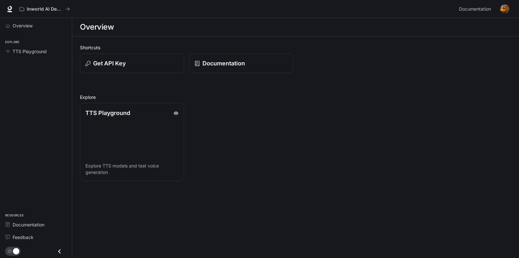
click at [153, 65] on div "Get API Key" at bounding box center [131, 63] width 93 height 9
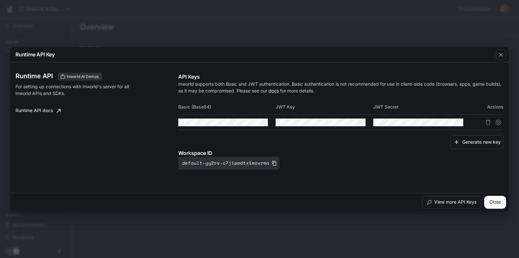
click at [242, 29] on div "Runtime API Key Runtime API Inworld AI Demos For setting up connections with In…" at bounding box center [259, 129] width 519 height 258
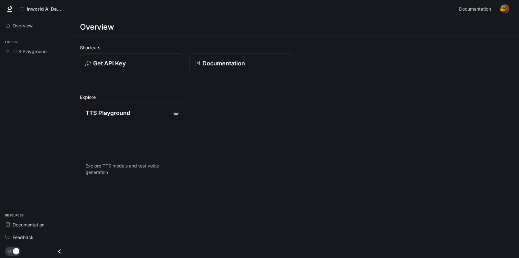
click at [241, 65] on p "Documentation" at bounding box center [224, 63] width 43 height 9
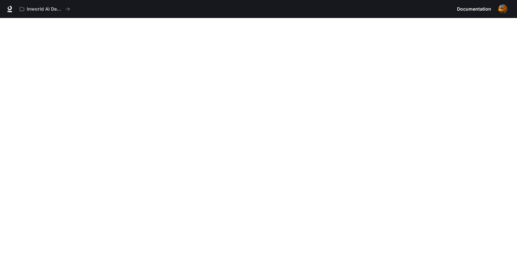
drag, startPoint x: 0, startPoint y: 0, endPoint x: 505, endPoint y: 11, distance: 504.9
click at [505, 11] on img "button" at bounding box center [502, 9] width 9 height 9
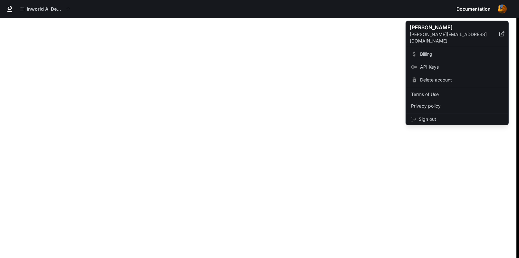
click at [441, 52] on link "Billing" at bounding box center [457, 54] width 100 height 12
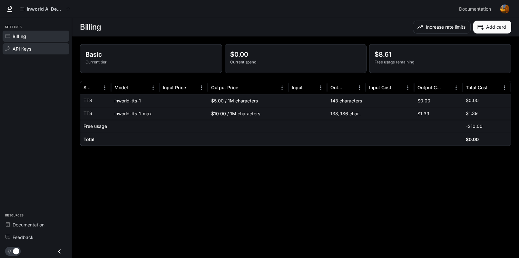
drag, startPoint x: 505, startPoint y: 11, endPoint x: 18, endPoint y: 48, distance: 488.1
click at [18, 48] on span "API Keys" at bounding box center [22, 48] width 19 height 7
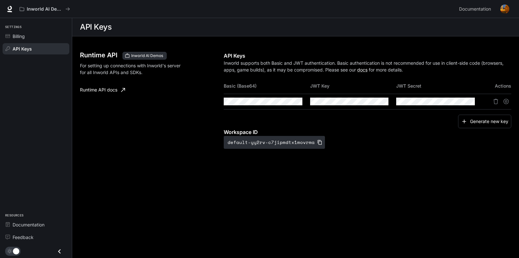
click at [508, 15] on button "button" at bounding box center [505, 9] width 13 height 13
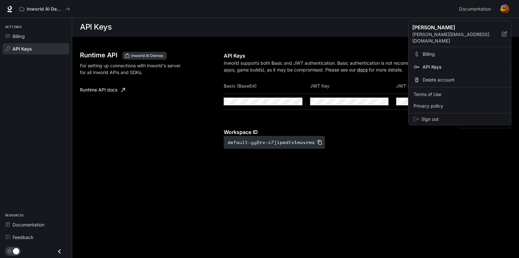
drag, startPoint x: 508, startPoint y: 15, endPoint x: 374, endPoint y: 178, distance: 210.2
click at [374, 178] on div at bounding box center [259, 129] width 519 height 258
